Goal: Book appointment/travel/reservation

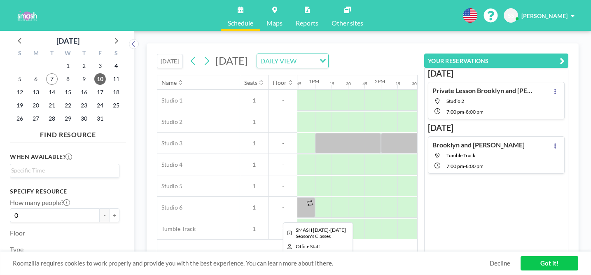
scroll to position [0, 829]
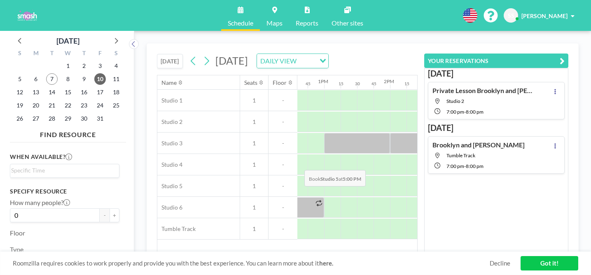
click at [587, 176] on div at bounding box center [595, 186] width 16 height 21
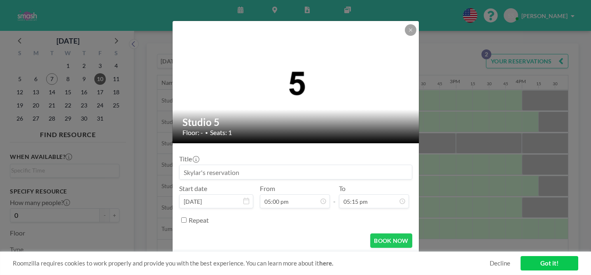
click at [285, 168] on input at bounding box center [295, 172] width 232 height 14
type input "S"
click at [408, 33] on icon at bounding box center [410, 30] width 5 height 5
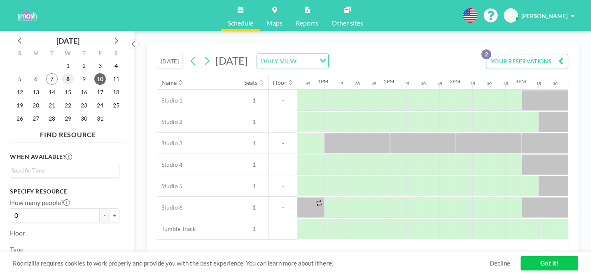
click at [62, 73] on span "8" at bounding box center [68, 79] width 12 height 12
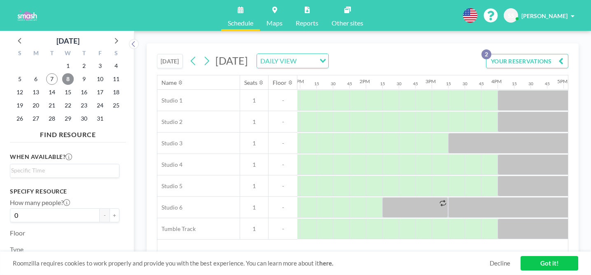
scroll to position [0, 899]
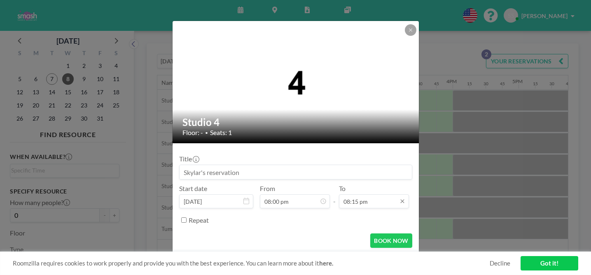
scroll to position [1051, 0]
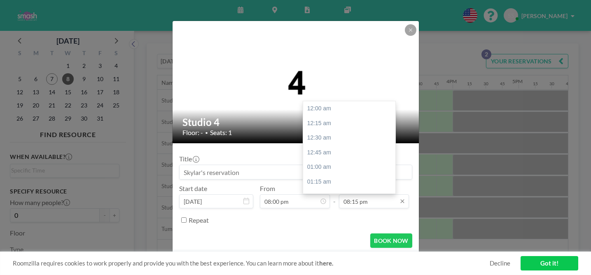
click at [340, 194] on input "08:15 pm" at bounding box center [374, 201] width 70 height 14
type input "09:30 pm"
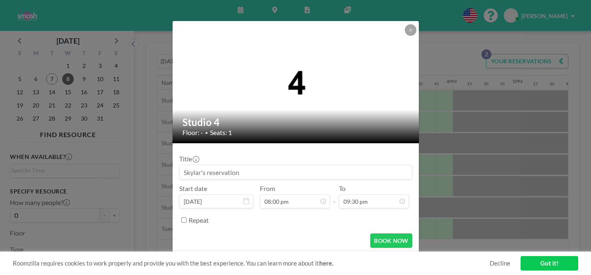
click at [280, 158] on div "Title" at bounding box center [295, 167] width 233 height 25
click at [279, 165] on input at bounding box center [295, 172] width 232 height 14
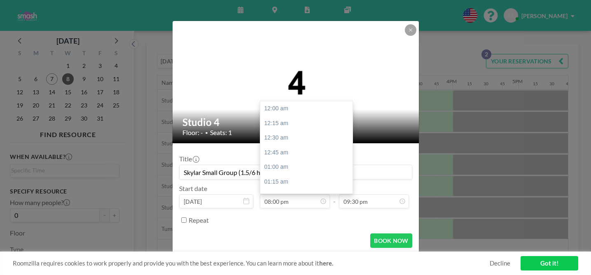
scroll to position [1051, 0]
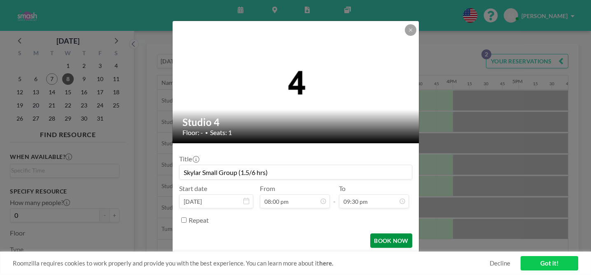
type input "Skylar Small Group (1.5/6 hrs)"
click at [373, 233] on button "BOOK NOW" at bounding box center [391, 240] width 42 height 14
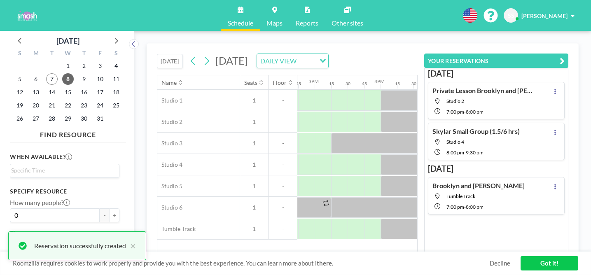
scroll to position [0, 987]
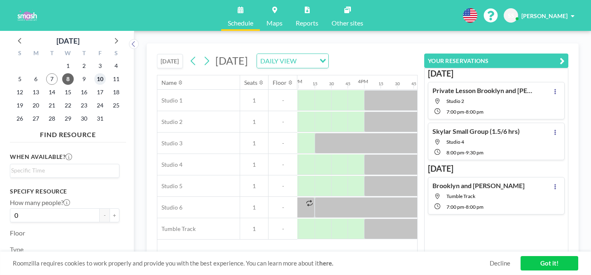
click at [94, 73] on span "10" at bounding box center [100, 79] width 12 height 12
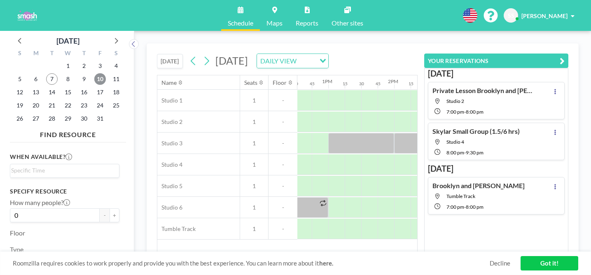
scroll to position [0, 861]
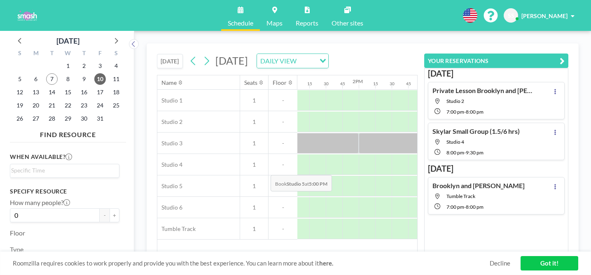
click at [556, 176] on div at bounding box center [564, 186] width 16 height 21
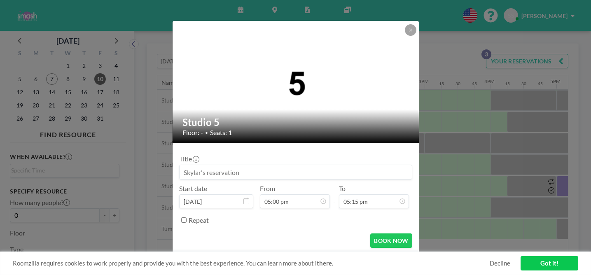
click at [324, 166] on input at bounding box center [295, 172] width 232 height 14
type input "Skylar S"
click at [405, 36] on button at bounding box center [411, 30] width 12 height 12
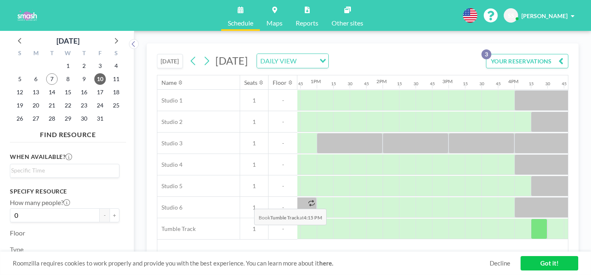
scroll to position [0, 834]
click at [517, 219] on div at bounding box center [525, 229] width 16 height 21
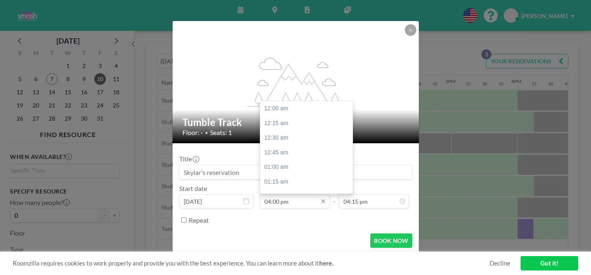
scroll to position [841, 0]
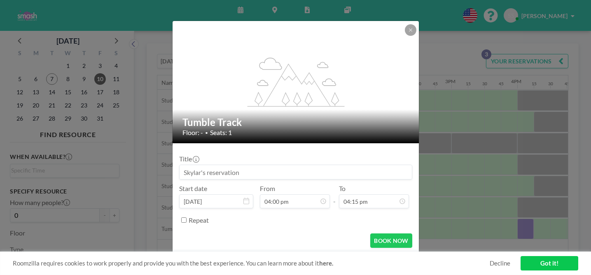
click at [237, 170] on input at bounding box center [295, 172] width 232 height 14
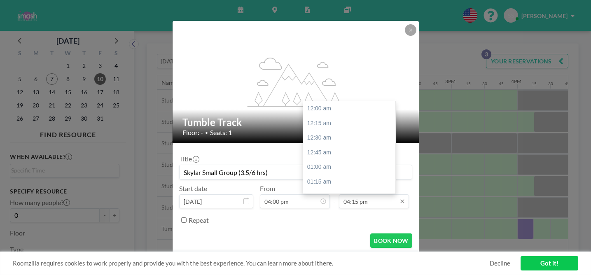
scroll to position [854, 0]
type input "Skylar Small Group (3.5/6 hrs)"
click at [346, 194] on input "04:15 pm" at bounding box center [374, 201] width 70 height 14
click at [325, 229] on div "04:45 pm" at bounding box center [349, 236] width 92 height 15
type input "04:45 pm"
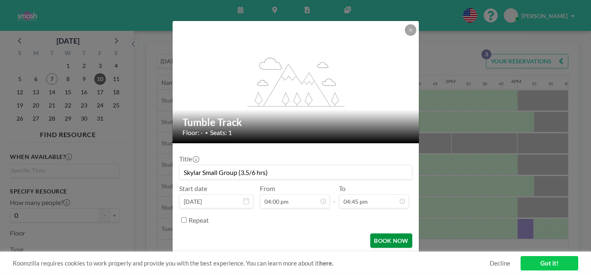
scroll to position [880, 0]
click at [377, 233] on button "BOOK NOW" at bounding box center [391, 240] width 42 height 14
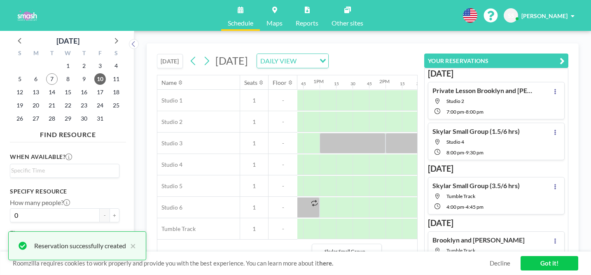
click at [517, 219] on div at bounding box center [541, 229] width 49 height 21
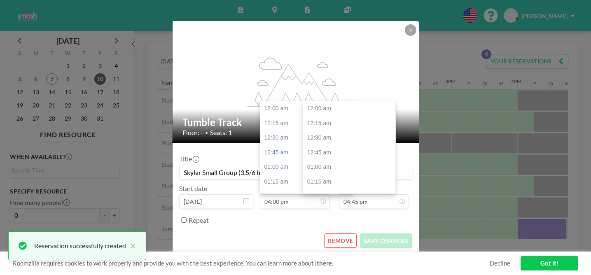
scroll to position [880, 0]
click at [356, 194] on input "04:45 pm" at bounding box center [374, 201] width 70 height 14
click at [315, 217] on div "05:00 pm" at bounding box center [349, 224] width 92 height 15
type input "05:00 pm"
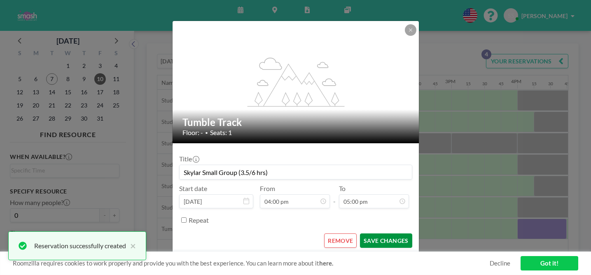
scroll to position [894, 0]
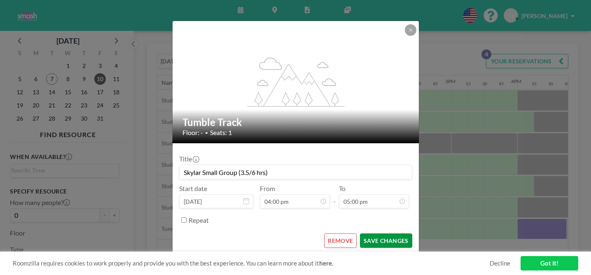
click at [372, 233] on button "SAVE CHANGES" at bounding box center [386, 240] width 52 height 14
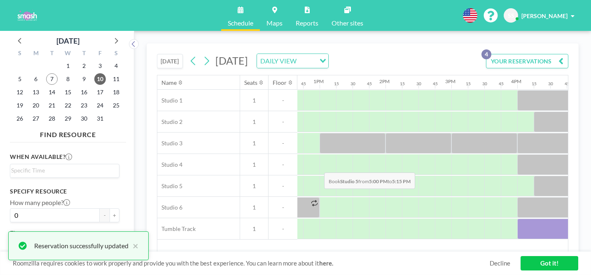
click at [583, 176] on div at bounding box center [591, 186] width 16 height 21
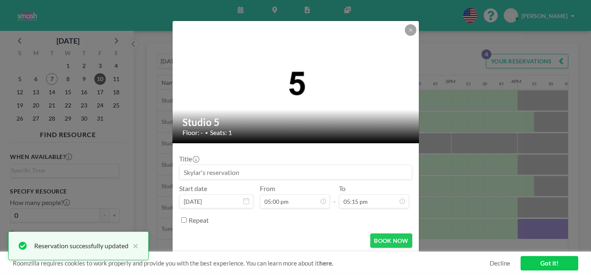
click at [312, 167] on input at bounding box center [295, 172] width 232 height 14
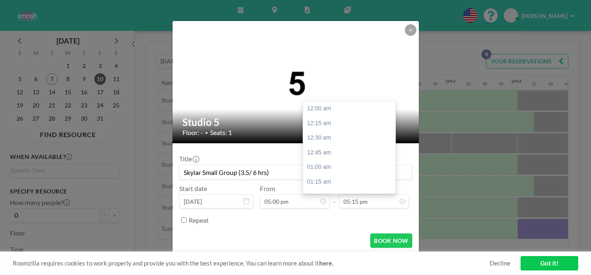
scroll to position [907, 0]
type input "Skylar Small Group (3.5/ 6 hrs)"
click at [355, 194] on input "05:15 pm" at bounding box center [374, 201] width 70 height 14
click at [319, 249] on div "06:00 pm" at bounding box center [349, 256] width 92 height 15
type input "06:00 pm"
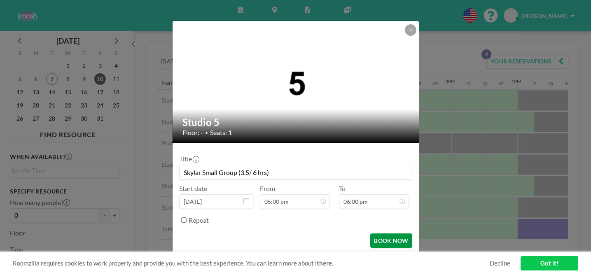
scroll to position [946, 0]
click at [371, 233] on button "BOOK NOW" at bounding box center [391, 240] width 42 height 14
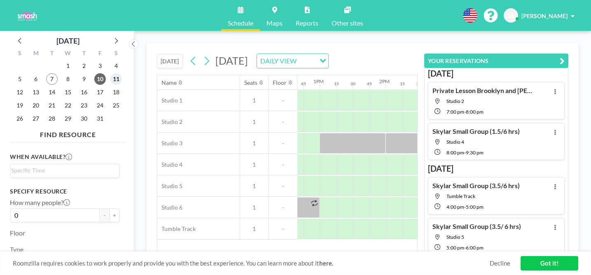
click at [110, 73] on span "11" at bounding box center [116, 79] width 12 height 12
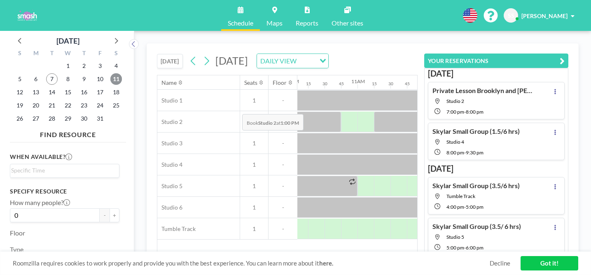
scroll to position [0, 661]
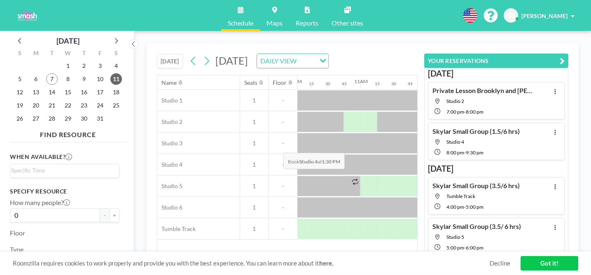
click at [525, 154] on div at bounding box center [533, 164] width 16 height 21
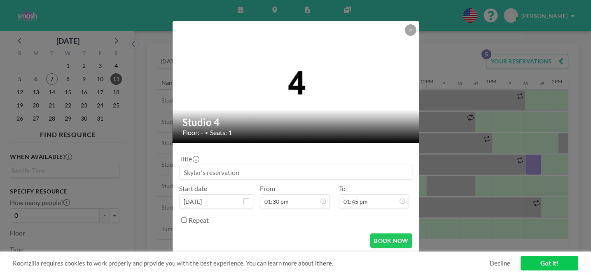
click at [350, 165] on input at bounding box center [295, 172] width 232 height 14
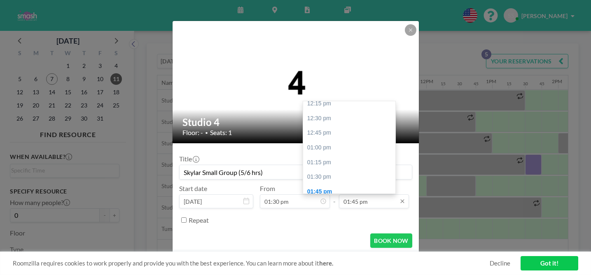
type input "Skylar Small Group (5/6 hrs)"
click at [356, 194] on input "01:45 pm" at bounding box center [374, 201] width 70 height 14
click at [319, 258] on div "03:00 pm" at bounding box center [349, 265] width 92 height 15
type input "03:00 pm"
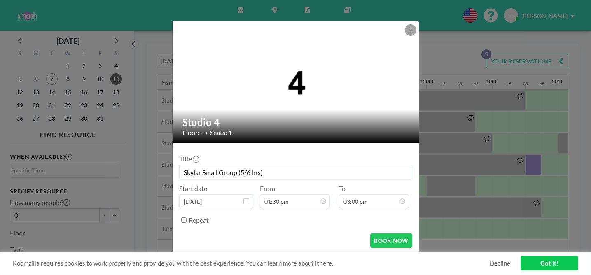
scroll to position [788, 0]
click at [370, 233] on button "BOOK NOW" at bounding box center [391, 240] width 42 height 14
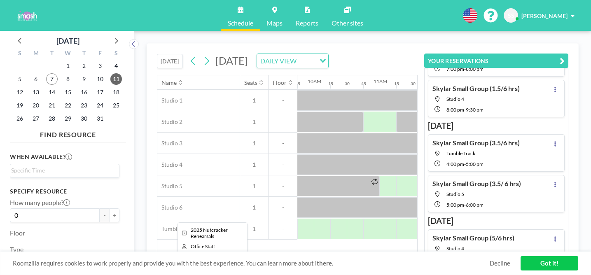
scroll to position [0, 642]
click at [30, 86] on span "13" at bounding box center [36, 92] width 12 height 12
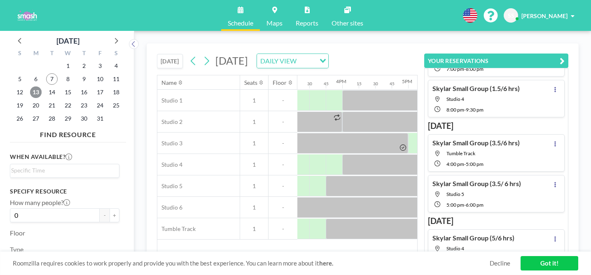
scroll to position [0, 1002]
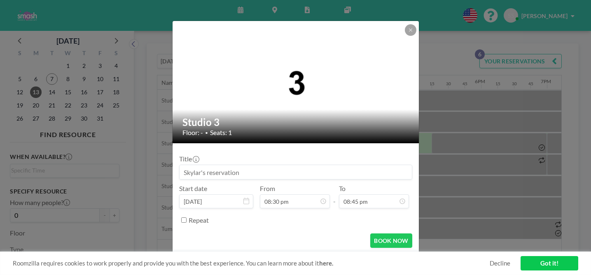
scroll to position [0, 955]
click at [313, 168] on input at bounding box center [295, 172] width 232 height 14
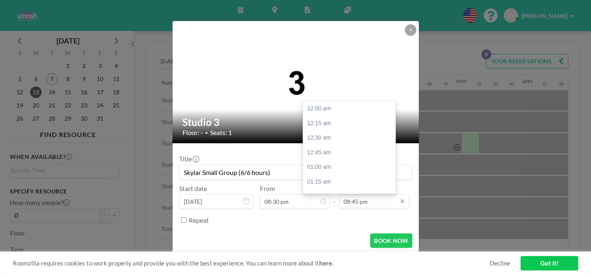
scroll to position [0, 0]
type input "Skylar Small Group (6/6 hours)"
click at [345, 194] on input "08:45 pm" at bounding box center [374, 201] width 70 height 14
click at [323, 270] on div "09:30 pm" at bounding box center [349, 277] width 92 height 15
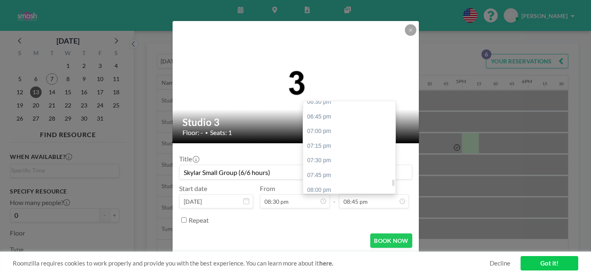
type input "09:30 pm"
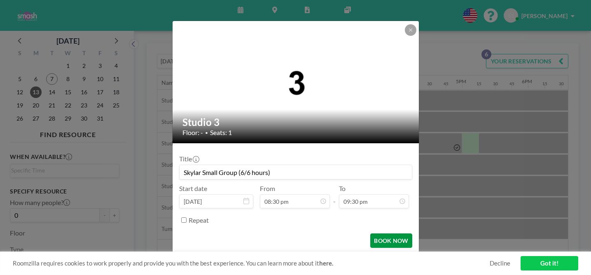
scroll to position [1130, 0]
click at [375, 233] on button "BOOK NOW" at bounding box center [391, 240] width 42 height 14
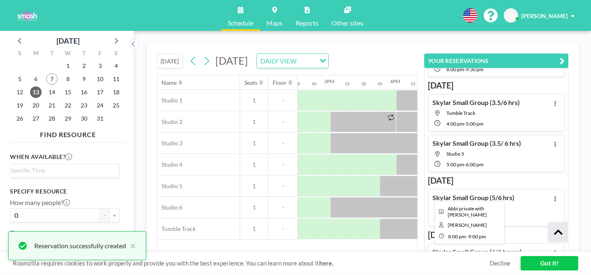
scroll to position [87, 0]
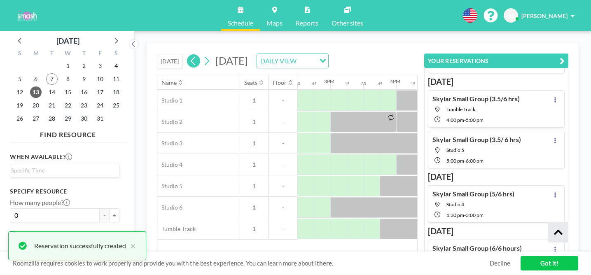
click at [187, 54] on button at bounding box center [193, 60] width 13 height 13
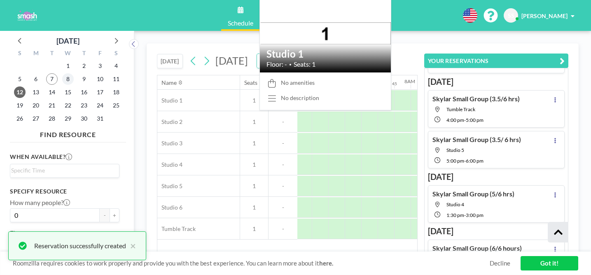
scroll to position [0, 415]
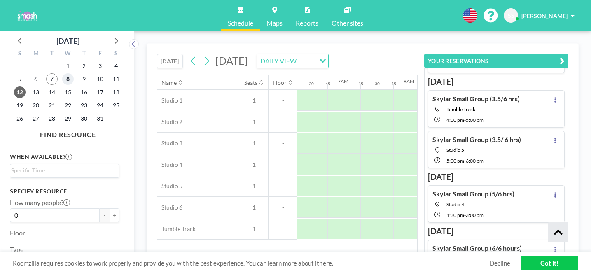
click at [62, 73] on span "8" at bounding box center [68, 79] width 12 height 12
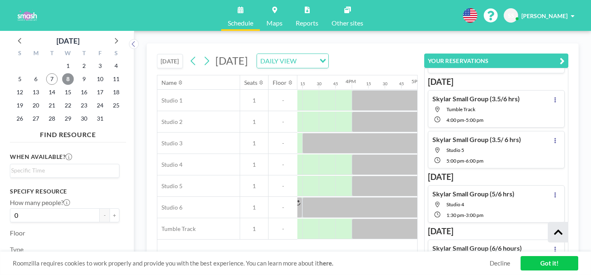
scroll to position [0, 997]
click at [94, 73] on span "10" at bounding box center [100, 79] width 12 height 12
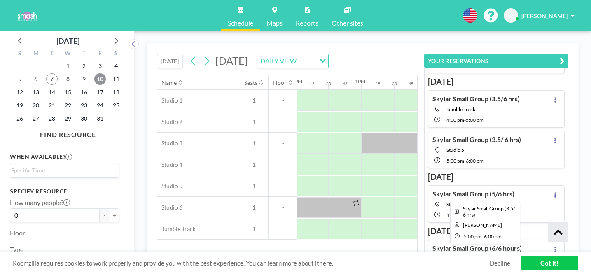
scroll to position [0, 801]
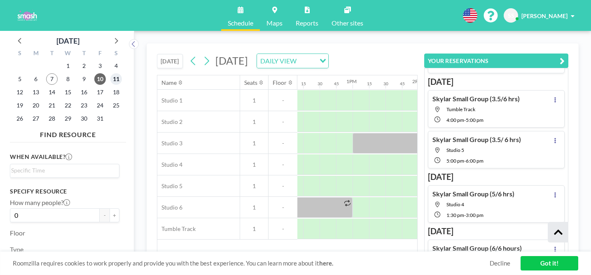
click at [110, 73] on span "11" at bounding box center [116, 79] width 12 height 12
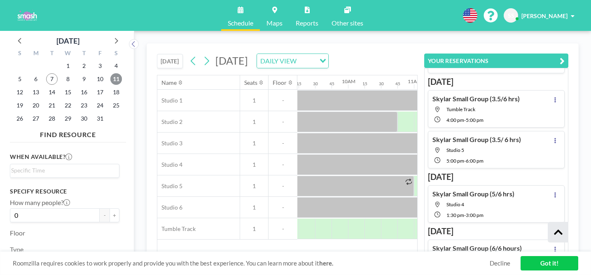
scroll to position [0, 645]
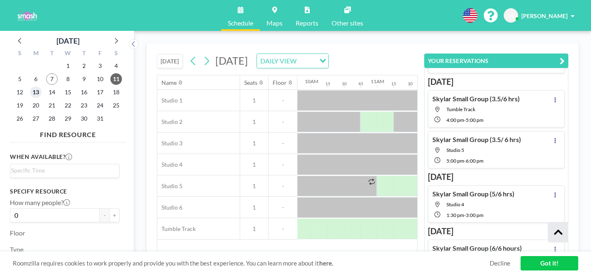
click at [31, 86] on span "13" at bounding box center [36, 92] width 12 height 12
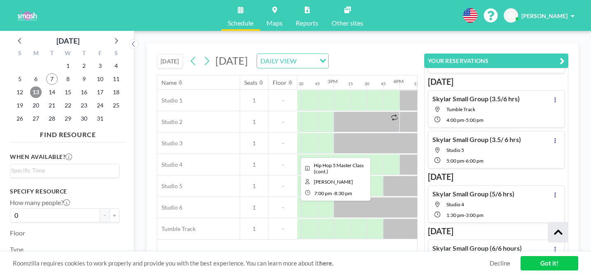
scroll to position [0, 951]
